Goal: Information Seeking & Learning: Learn about a topic

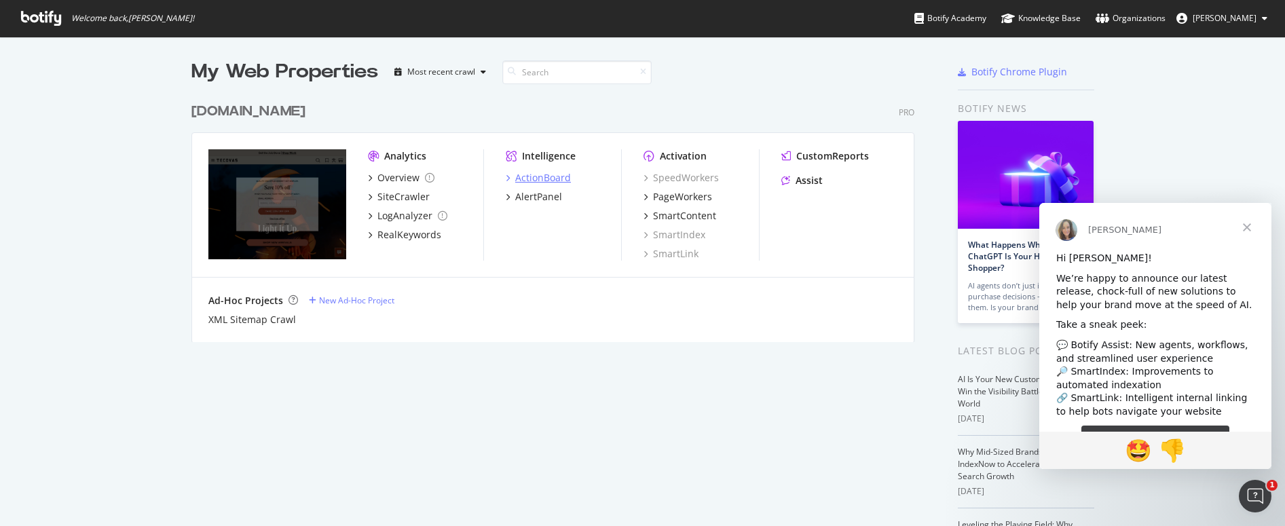
click at [534, 174] on div "ActionBoard" at bounding box center [543, 178] width 56 height 14
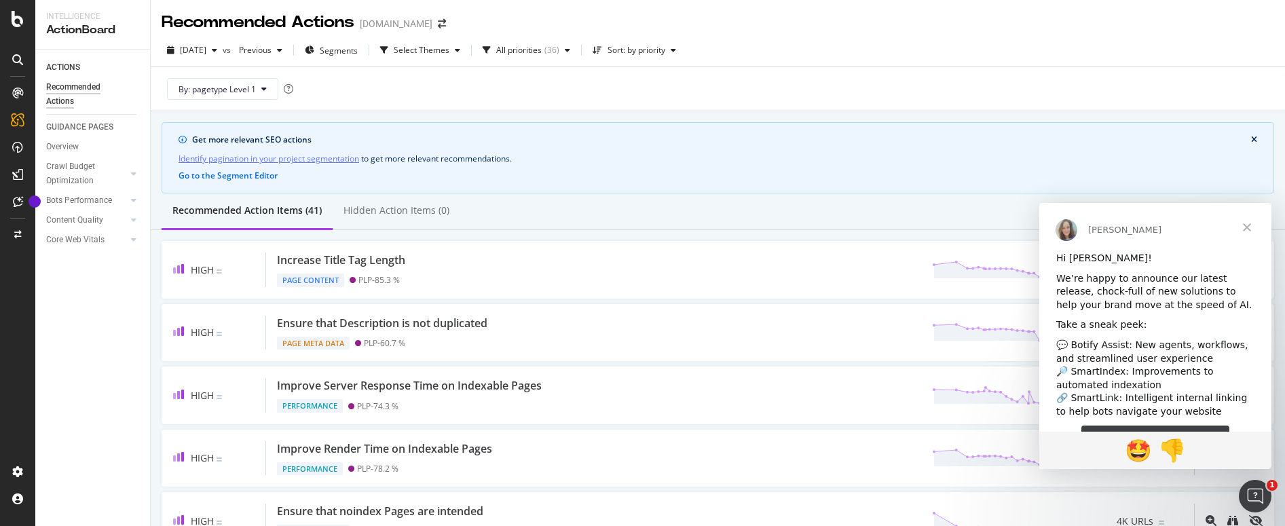
click at [71, 85] on div "Recommended Actions" at bounding box center [86, 94] width 81 height 29
click at [1241, 225] on span "Close" at bounding box center [1247, 227] width 49 height 49
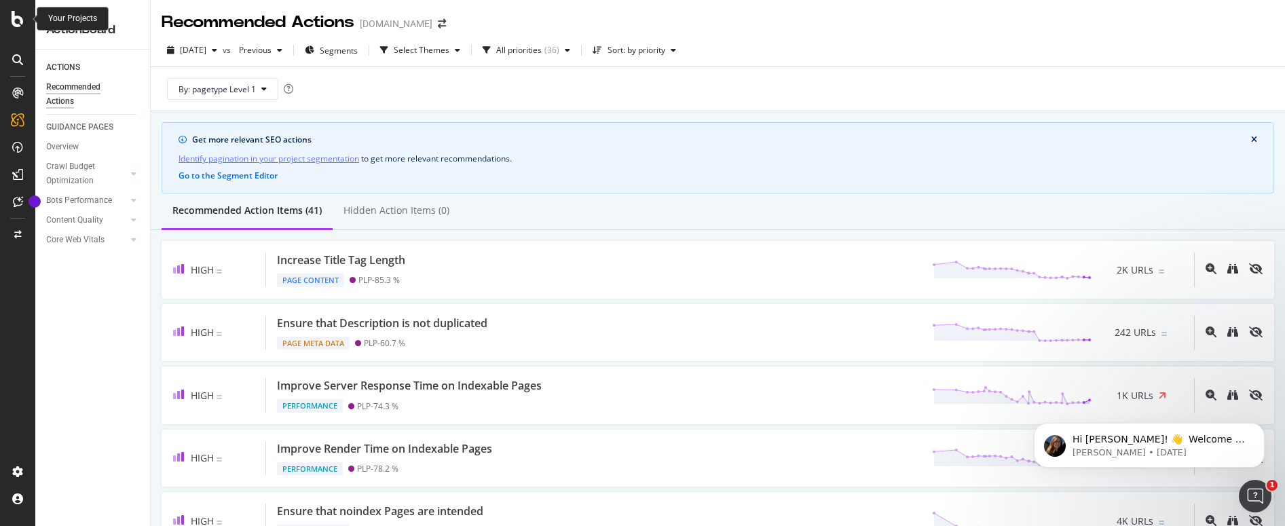
click at [19, 16] on icon at bounding box center [18, 19] width 12 height 16
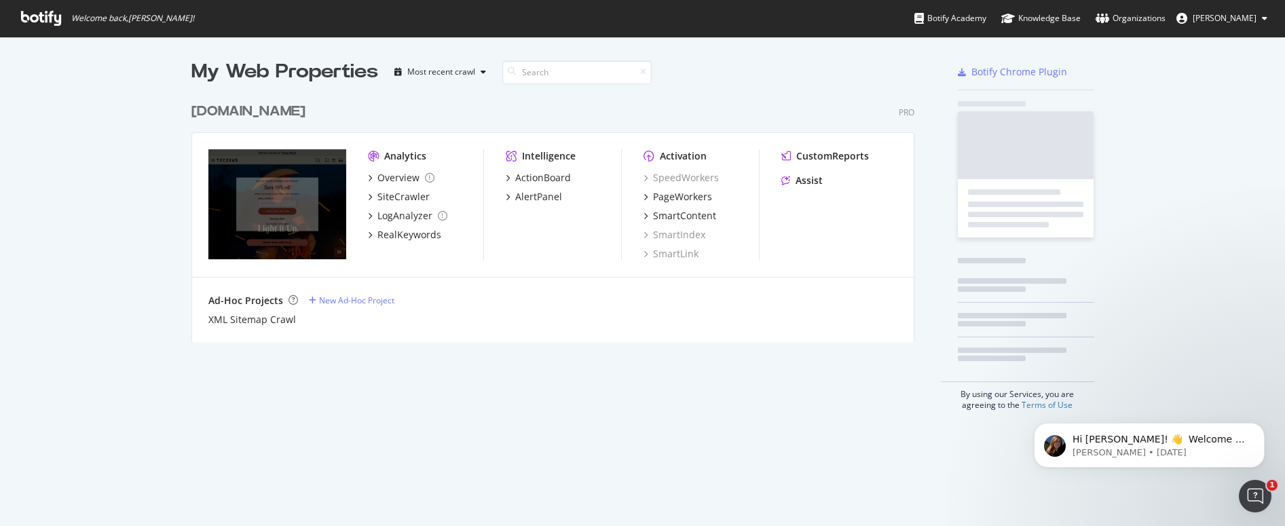
scroll to position [526, 1285]
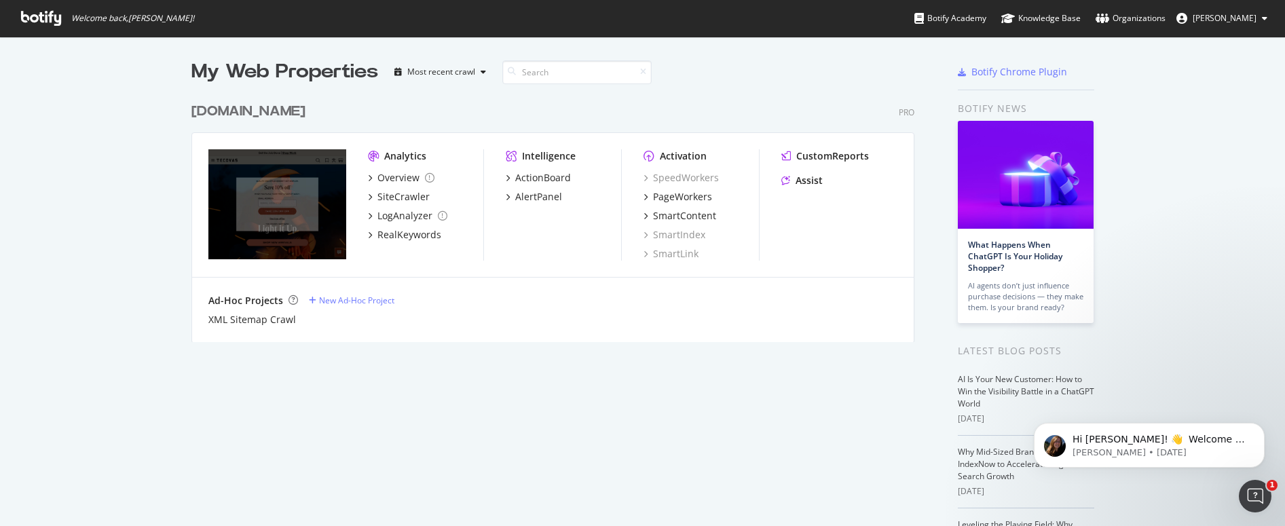
click at [384, 156] on div "Analytics" at bounding box center [405, 156] width 42 height 14
click at [384, 179] on div "Overview" at bounding box center [398, 178] width 42 height 14
click at [407, 179] on div "Overview" at bounding box center [398, 178] width 42 height 14
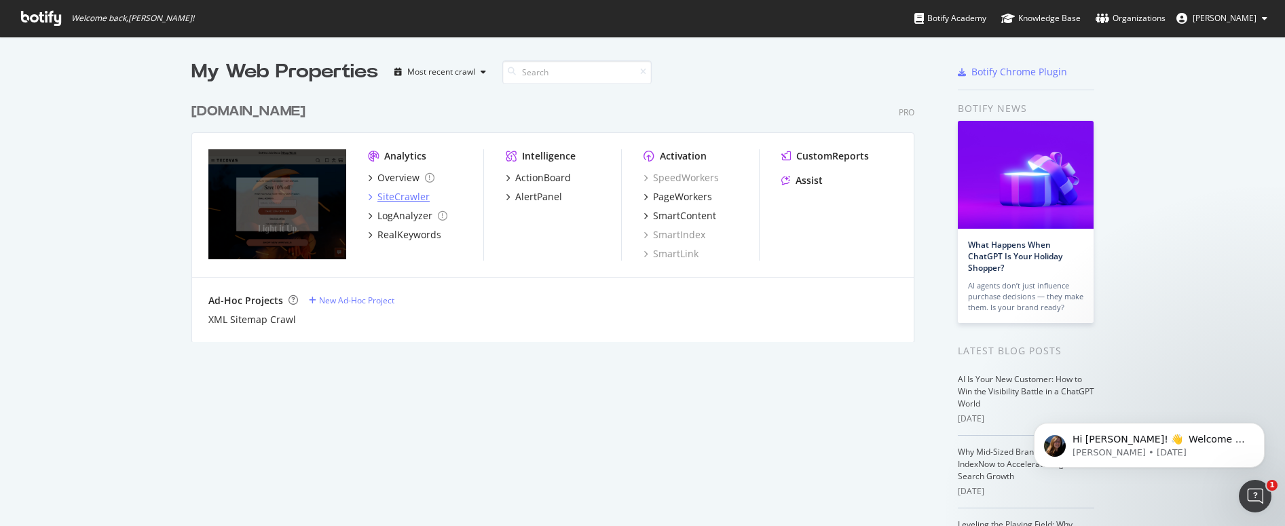
click at [412, 198] on div "SiteCrawler" at bounding box center [403, 197] width 52 height 14
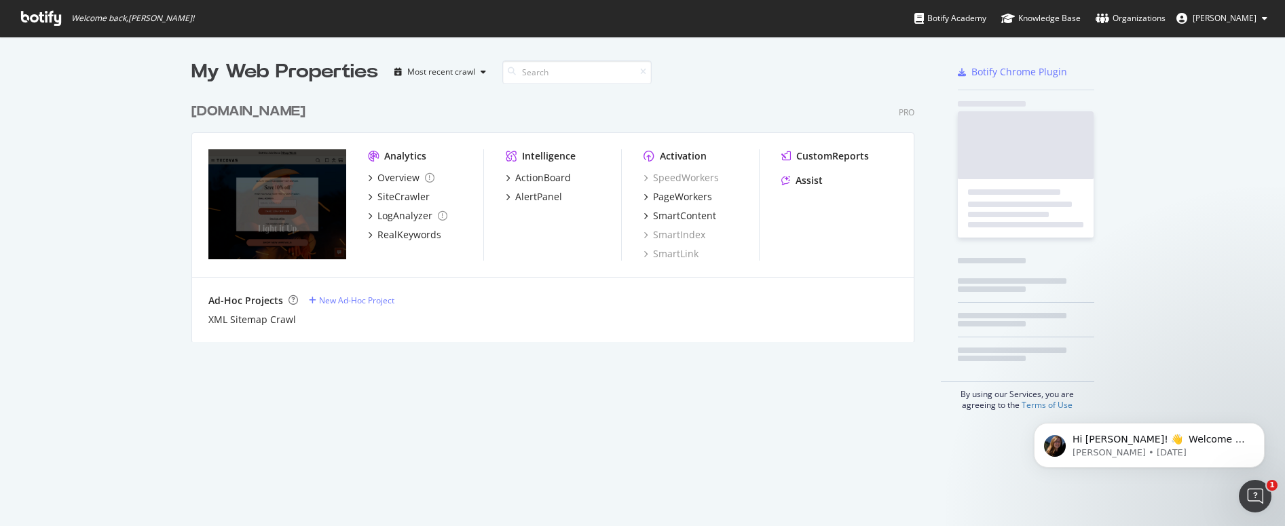
scroll to position [526, 1285]
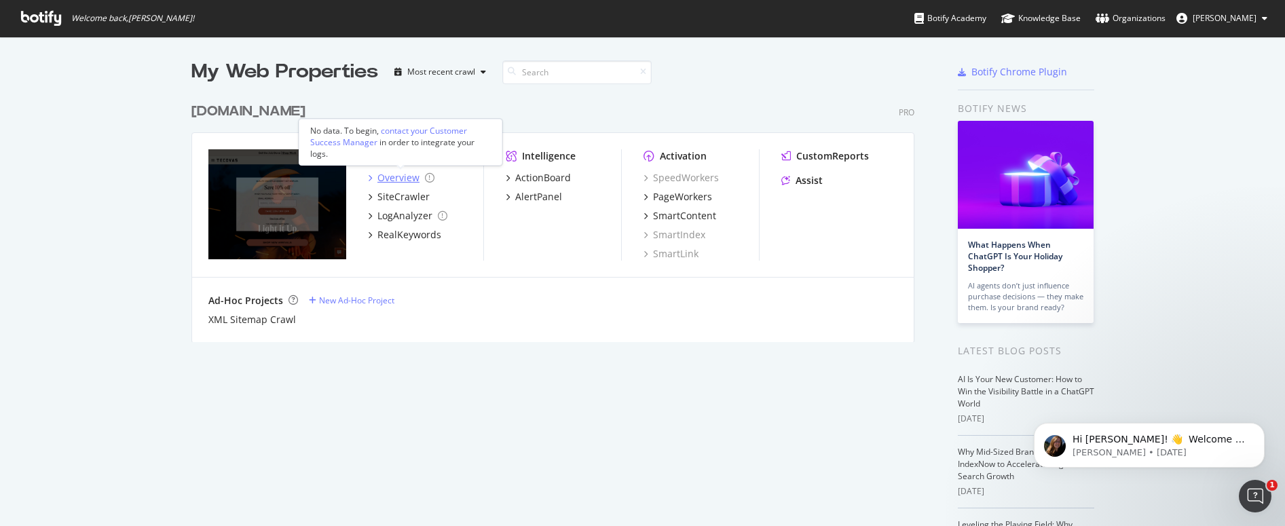
click at [386, 181] on div "Overview" at bounding box center [398, 178] width 42 height 14
drag, startPoint x: 67, startPoint y: 170, endPoint x: 88, endPoint y: 168, distance: 20.4
click at [73, 170] on div "My Web Properties Most recent crawl [DOMAIN_NAME] Pro Analytics Overview SiteCr…" at bounding box center [642, 375] width 1285 height 677
click at [396, 177] on div "Overview" at bounding box center [398, 178] width 42 height 14
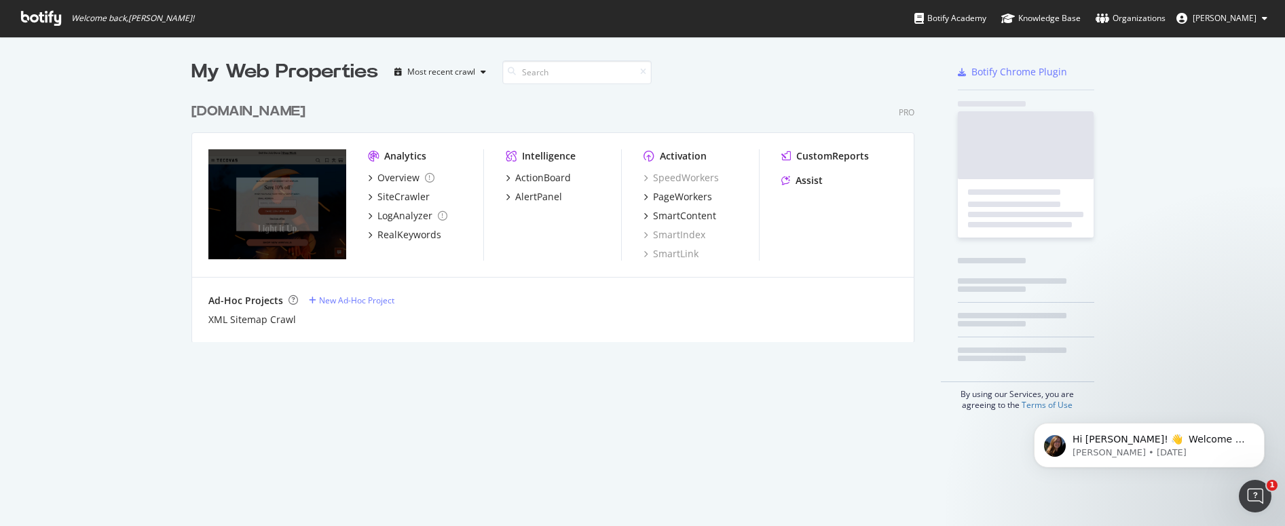
scroll to position [526, 1285]
